Goal: Task Accomplishment & Management: Manage account settings

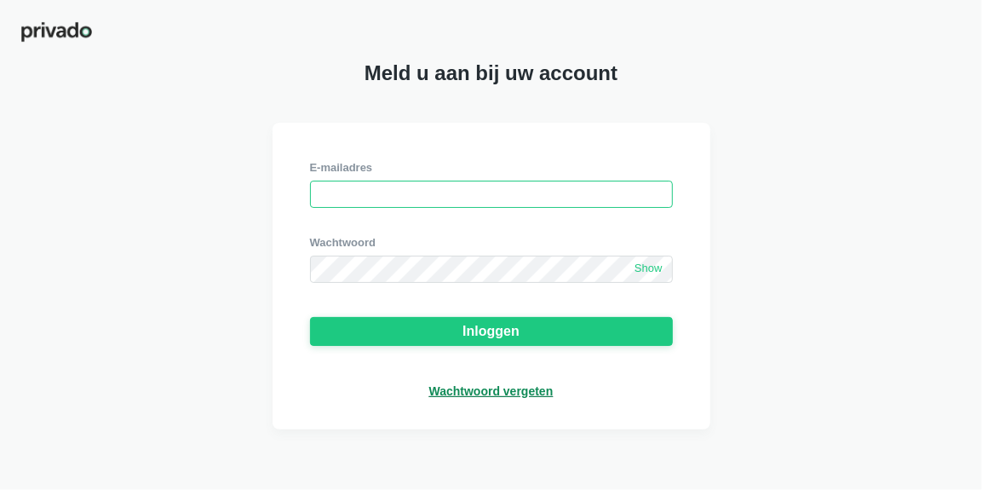
click at [324, 198] on input "email" at bounding box center [491, 193] width 363 height 27
type input "[EMAIL_ADDRESS][DOMAIN_NAME]"
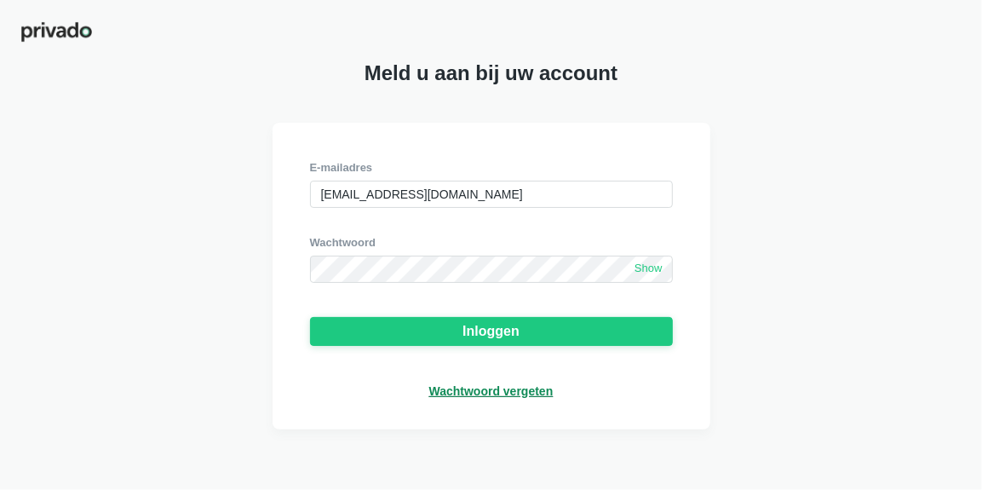
click at [648, 268] on font "Show" at bounding box center [648, 267] width 28 height 13
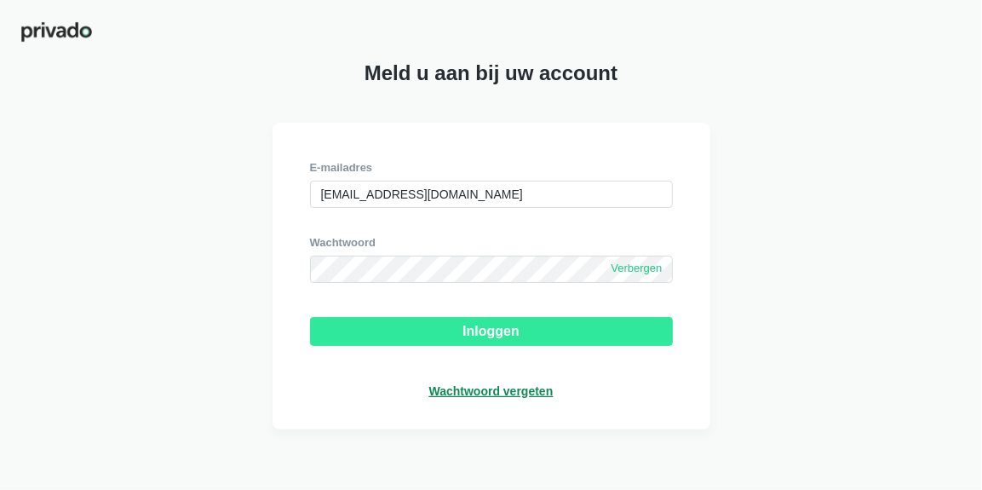
click at [478, 324] on font "Inloggen" at bounding box center [490, 331] width 57 height 14
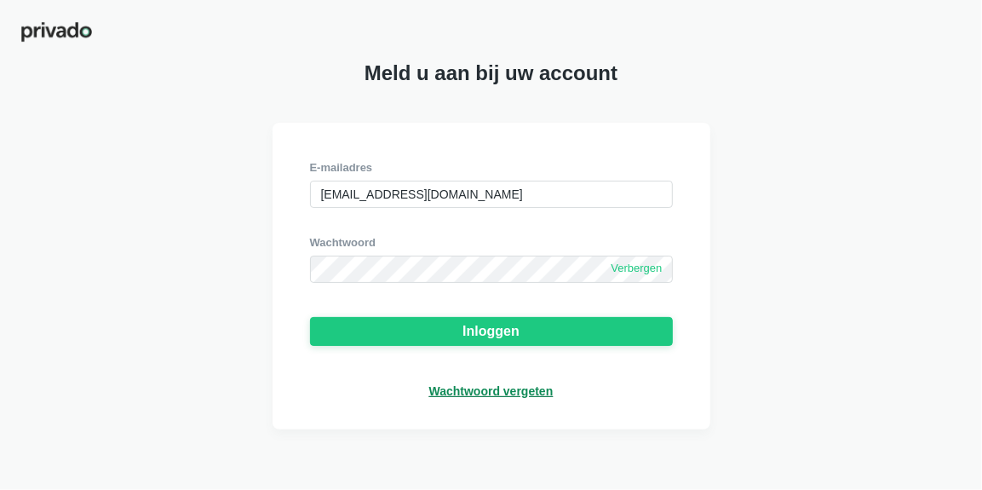
click at [478, 386] on font "Wachtwoord vergeten" at bounding box center [491, 391] width 124 height 14
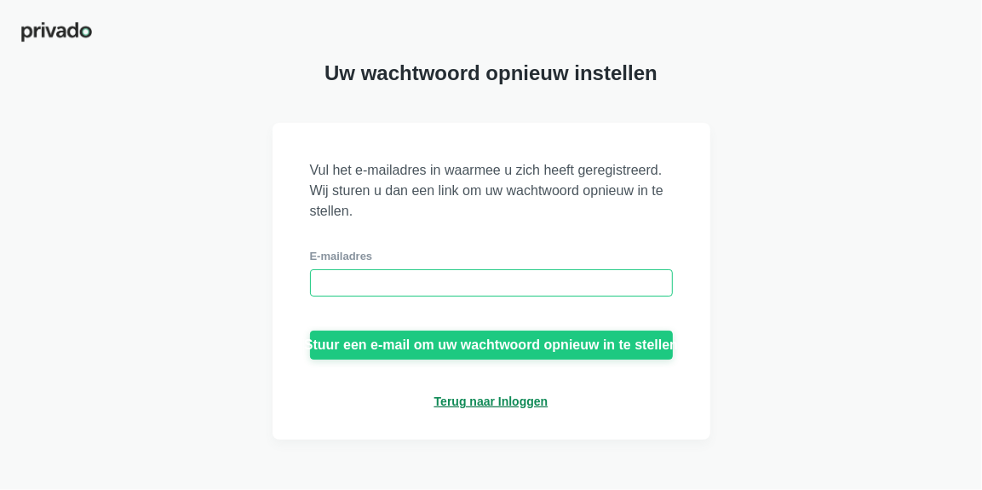
click at [320, 286] on input "email" at bounding box center [491, 282] width 363 height 27
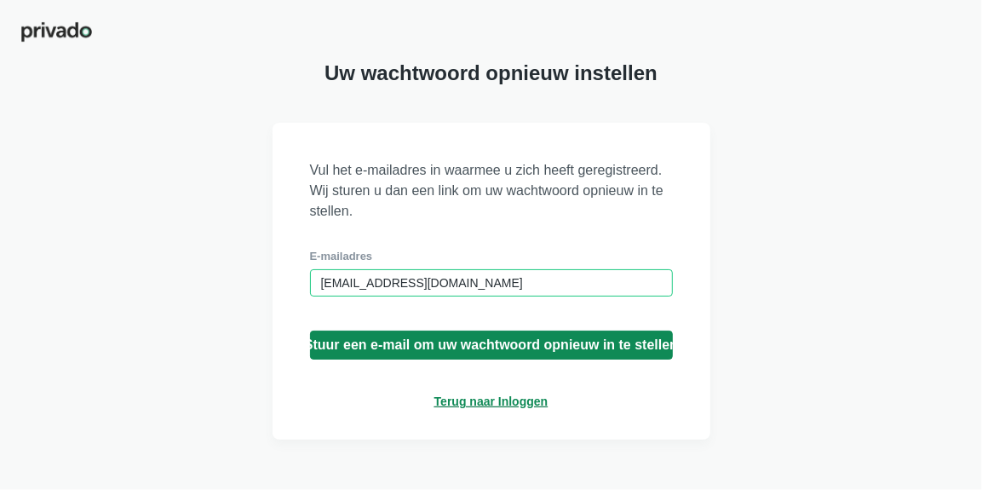
type input "[EMAIL_ADDRESS][DOMAIN_NAME]"
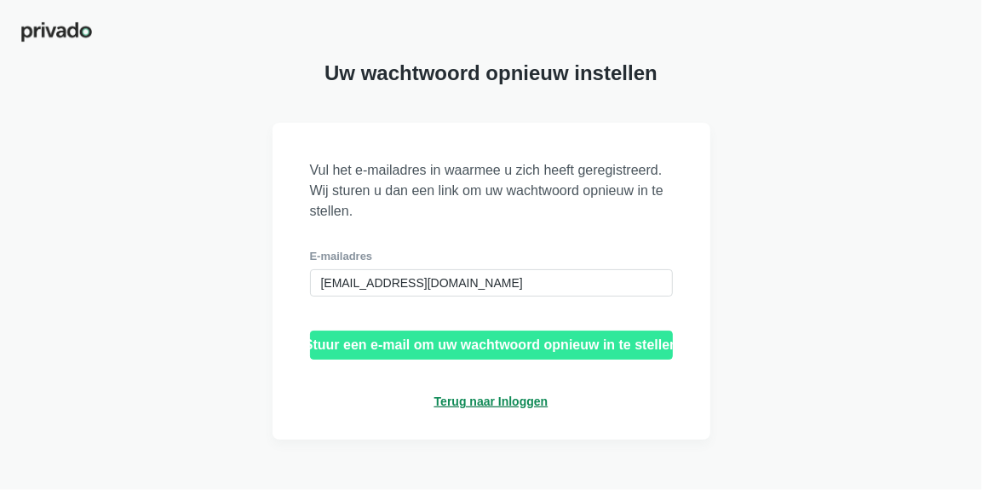
click at [481, 337] on button "Stuur een e-mail om uw wachtwoord opnieuw in te stellen" at bounding box center [491, 344] width 363 height 29
